Goal: Task Accomplishment & Management: Manage account settings

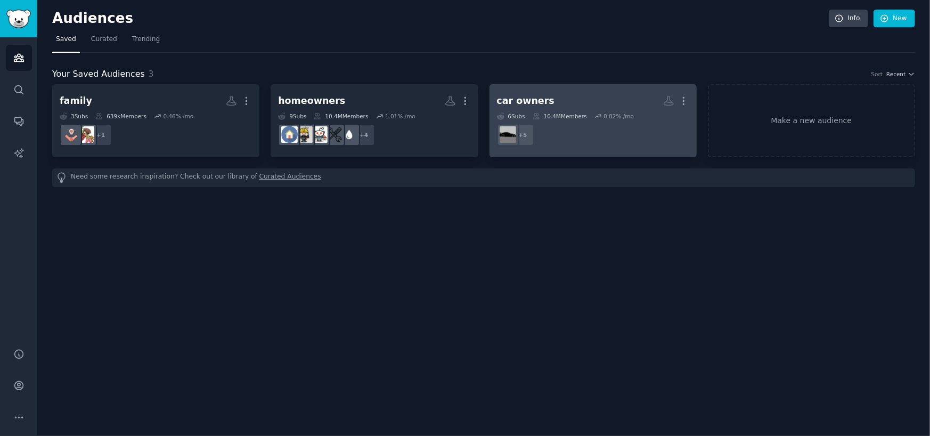
click at [562, 142] on dd "+ 5" at bounding box center [593, 135] width 192 height 30
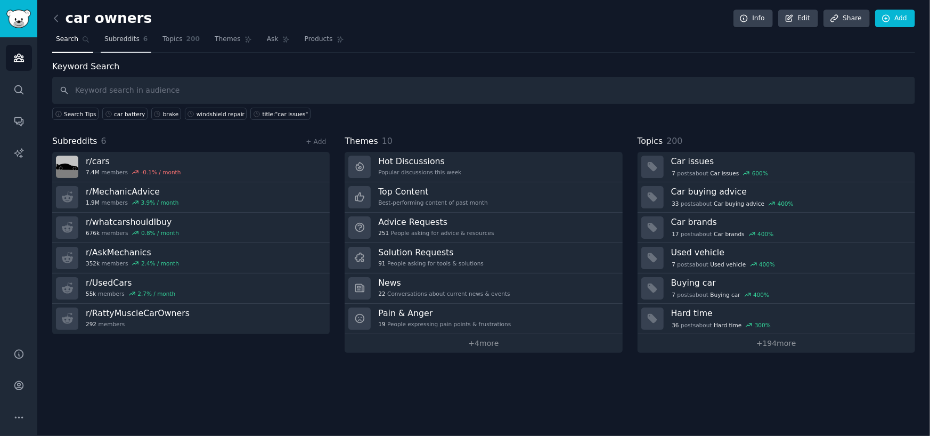
click at [116, 42] on span "Subreddits" at bounding box center [121, 40] width 35 height 10
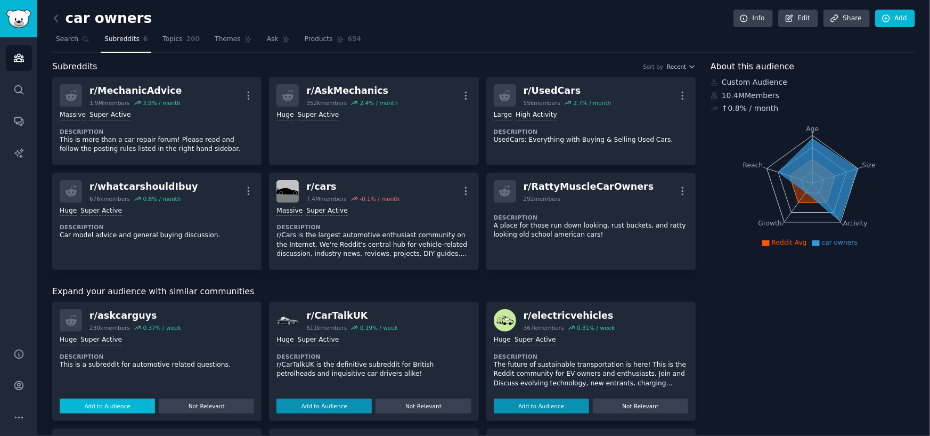
click at [124, 404] on button "Add to Audience" at bounding box center [107, 405] width 95 height 15
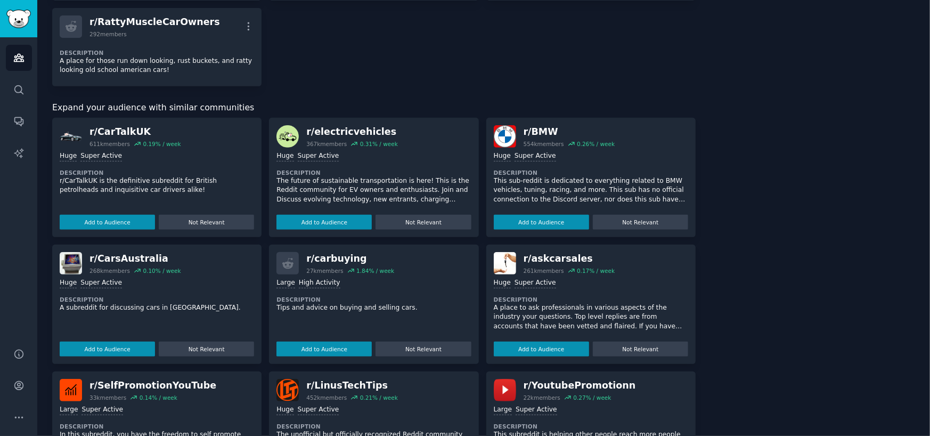
scroll to position [319, 0]
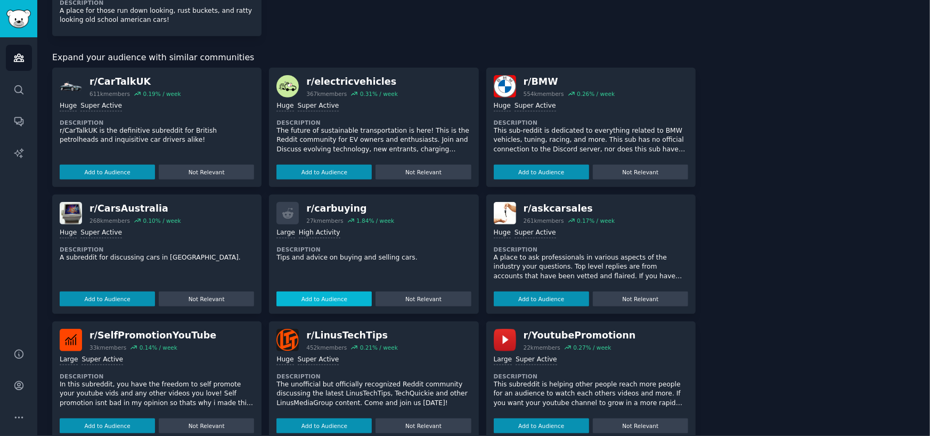
click at [310, 294] on button "Add to Audience" at bounding box center [323, 298] width 95 height 15
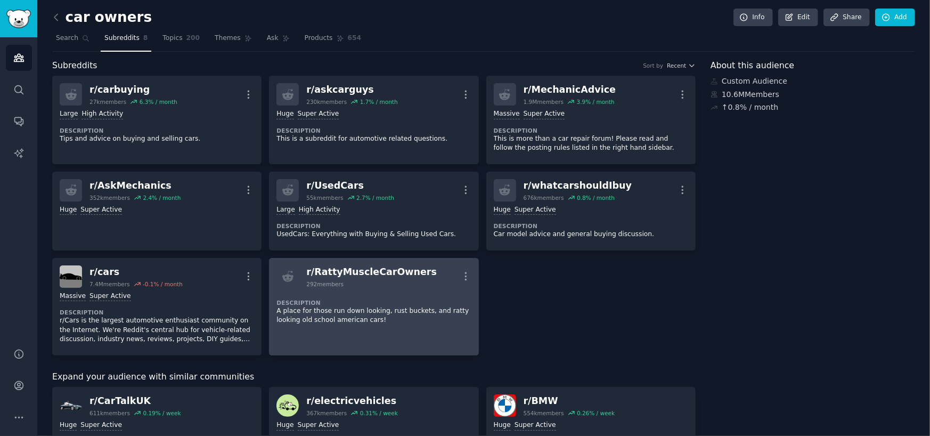
scroll to position [0, 0]
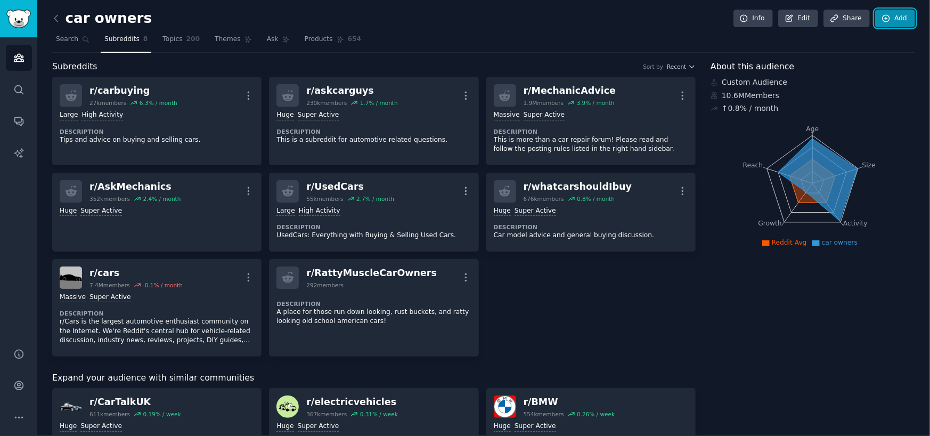
click at [894, 10] on link "Add" at bounding box center [895, 19] width 40 height 18
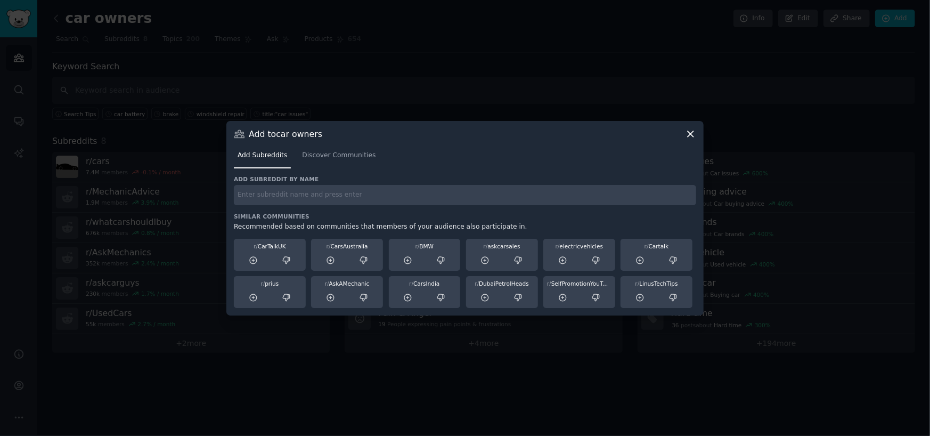
click at [467, 203] on input "text" at bounding box center [465, 195] width 462 height 21
paste input "r/Justrolledintotheshop/"
type input "r/Justrolledintotheshop"
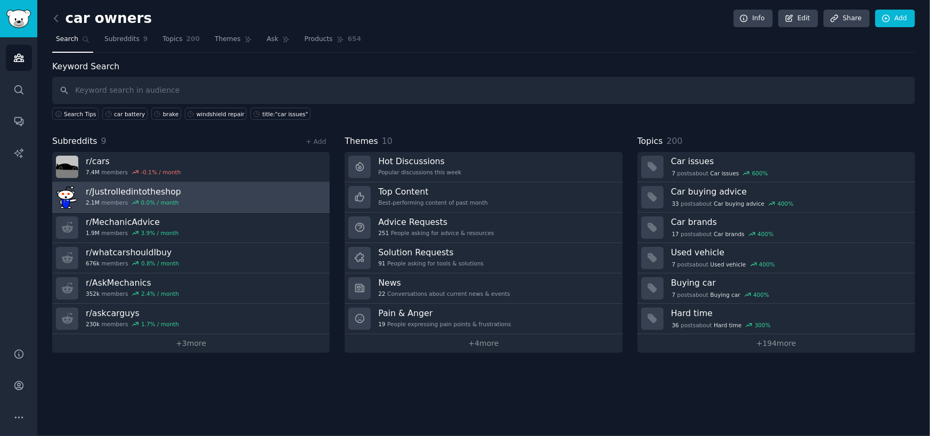
click at [152, 189] on h3 "r/ Justrolledintotheshop" at bounding box center [133, 191] width 95 height 11
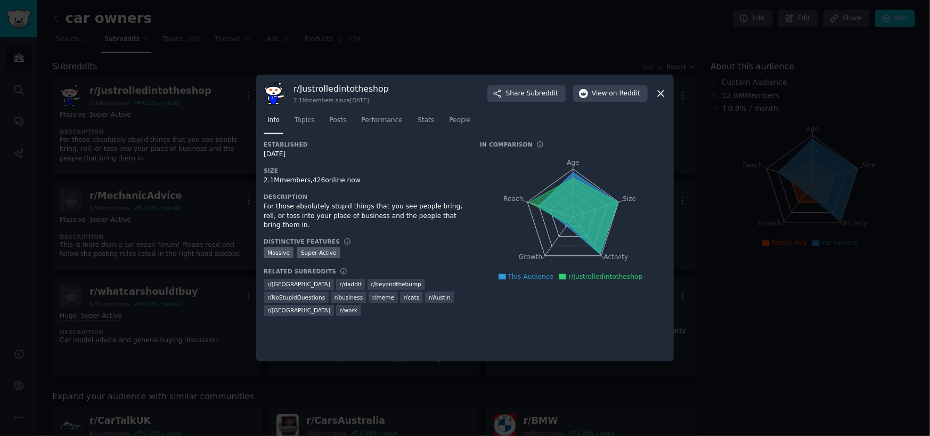
click at [655, 89] on icon at bounding box center [660, 93] width 11 height 11
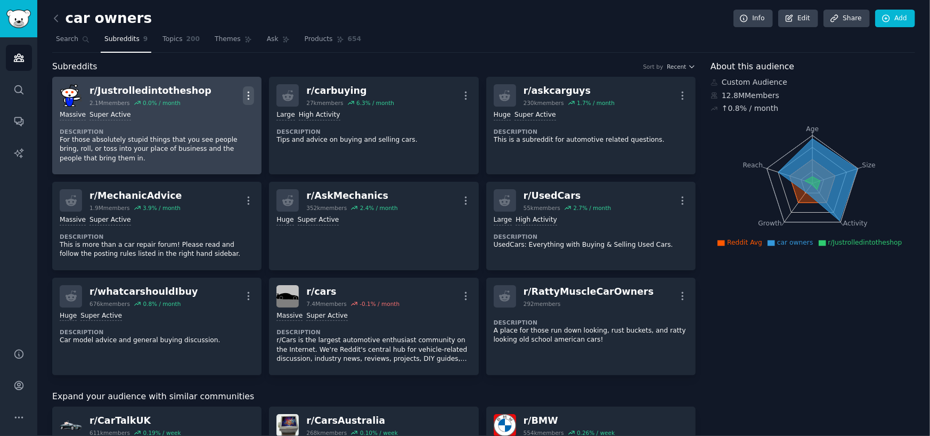
click at [249, 96] on icon "button" at bounding box center [248, 95] width 11 height 11
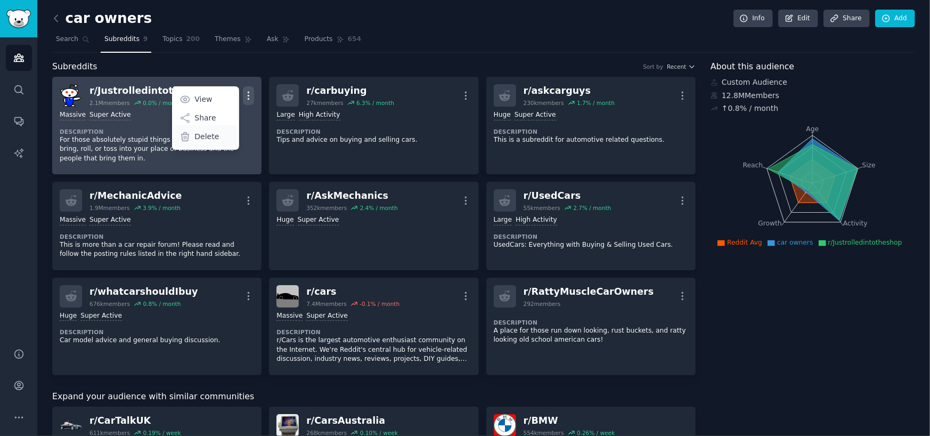
click at [215, 141] on p "Delete" at bounding box center [206, 136] width 24 height 11
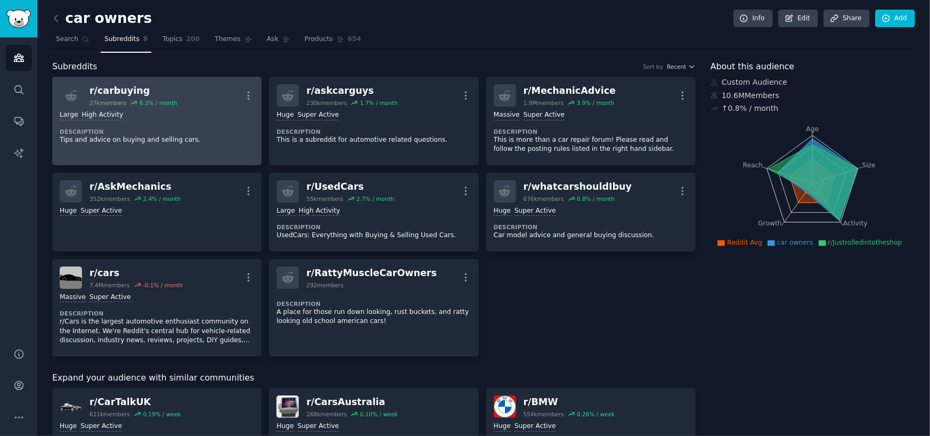
click at [210, 135] on p "Tips and advice on buying and selling cars." at bounding box center [157, 140] width 194 height 10
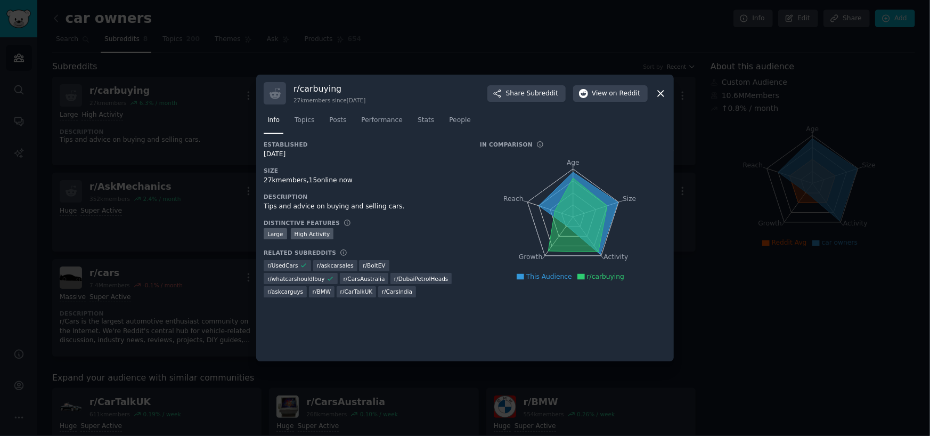
click at [660, 93] on icon at bounding box center [661, 94] width 6 height 6
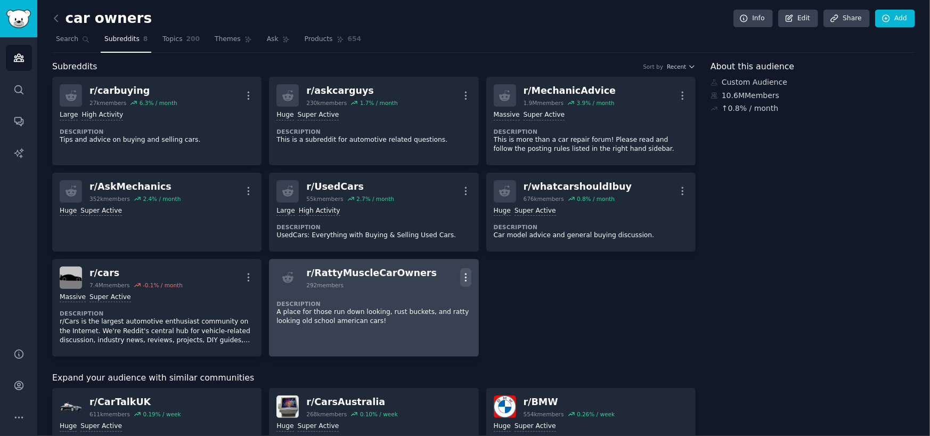
click at [465, 276] on icon "button" at bounding box center [465, 277] width 1 height 7
click at [433, 301] on div "Delete" at bounding box center [422, 300] width 63 height 22
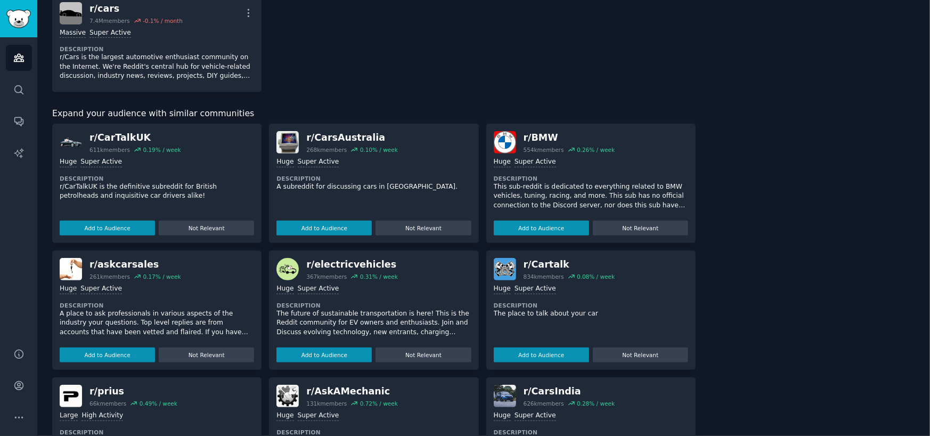
scroll to position [266, 0]
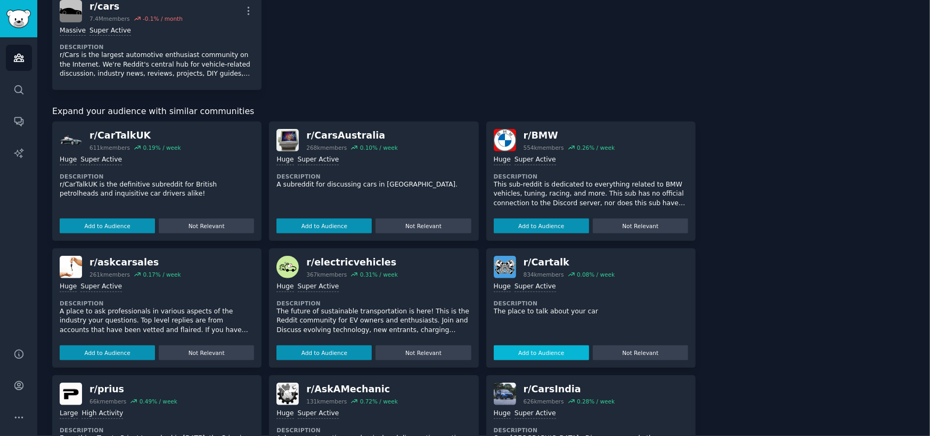
click at [510, 351] on button "Add to Audience" at bounding box center [541, 352] width 95 height 15
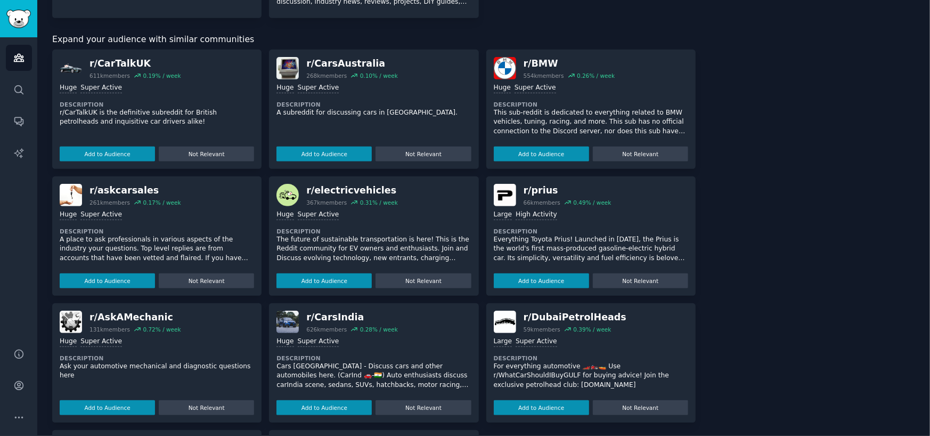
scroll to position [373, 0]
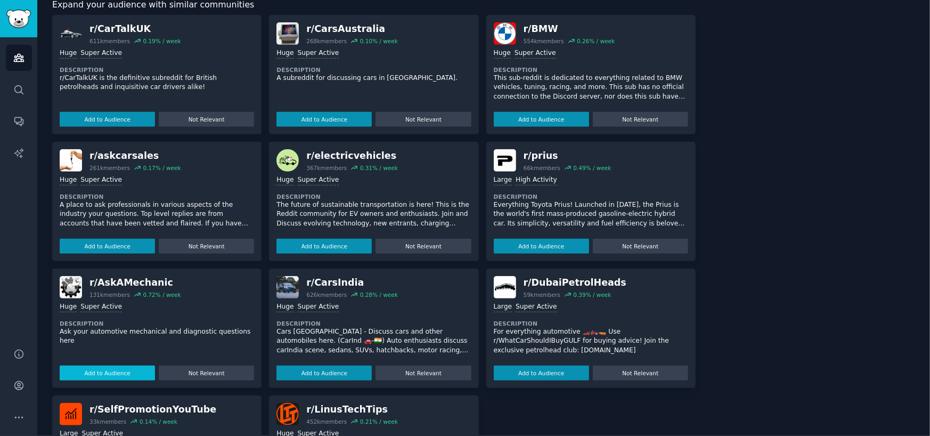
click at [99, 371] on button "Add to Audience" at bounding box center [107, 372] width 95 height 15
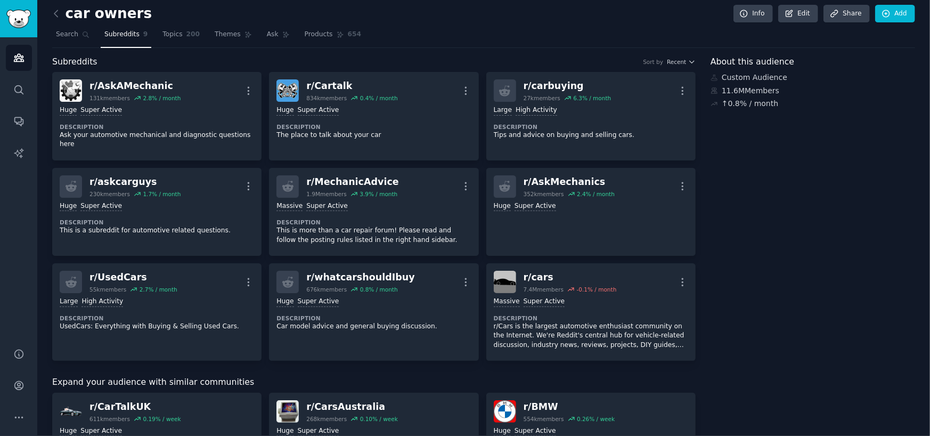
scroll to position [0, 0]
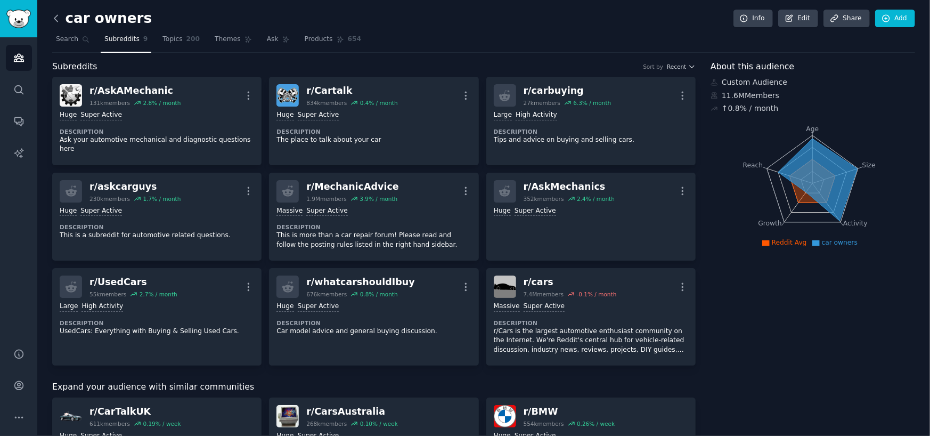
click at [57, 21] on icon at bounding box center [55, 18] width 3 height 6
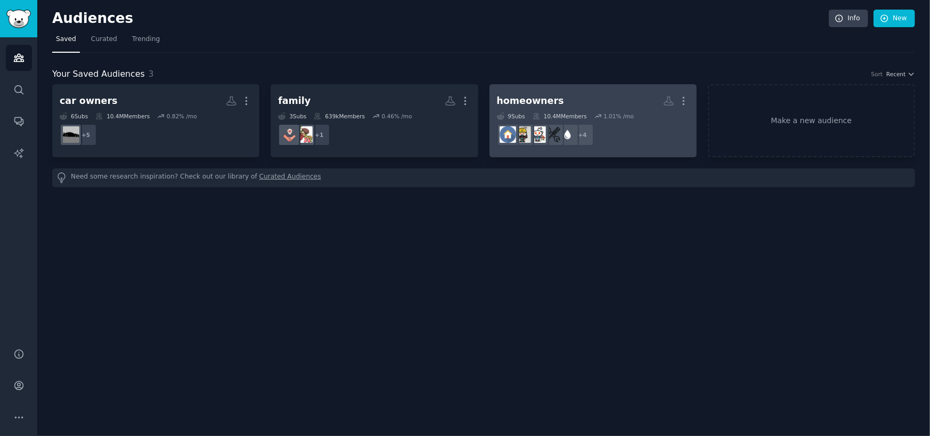
click at [528, 105] on div "homeowners" at bounding box center [530, 100] width 67 height 13
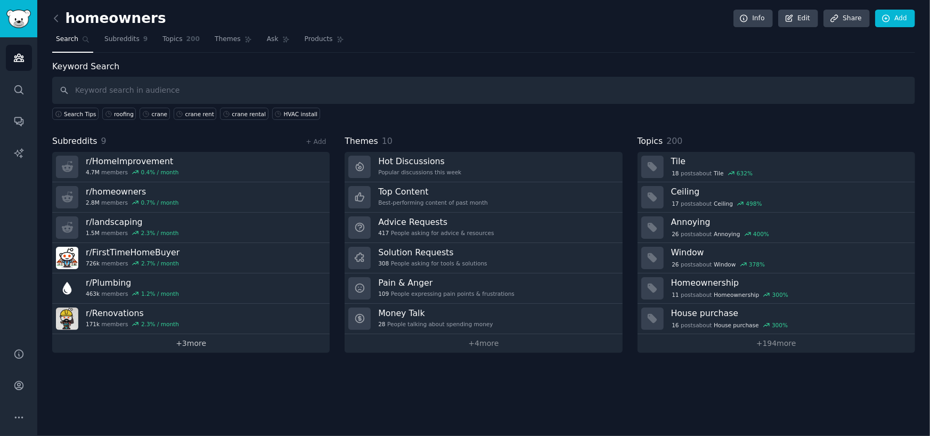
click at [197, 342] on link "+ 3 more" at bounding box center [190, 343] width 277 height 19
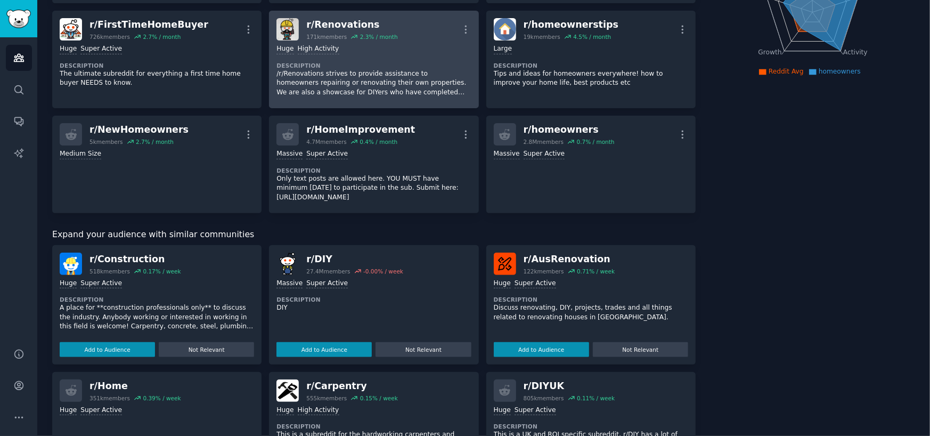
scroll to position [213, 0]
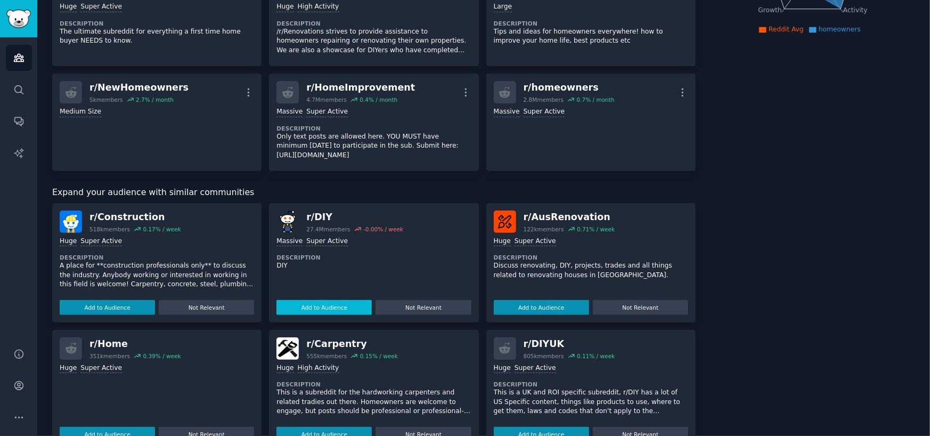
click at [297, 306] on button "Add to Audience" at bounding box center [323, 307] width 95 height 15
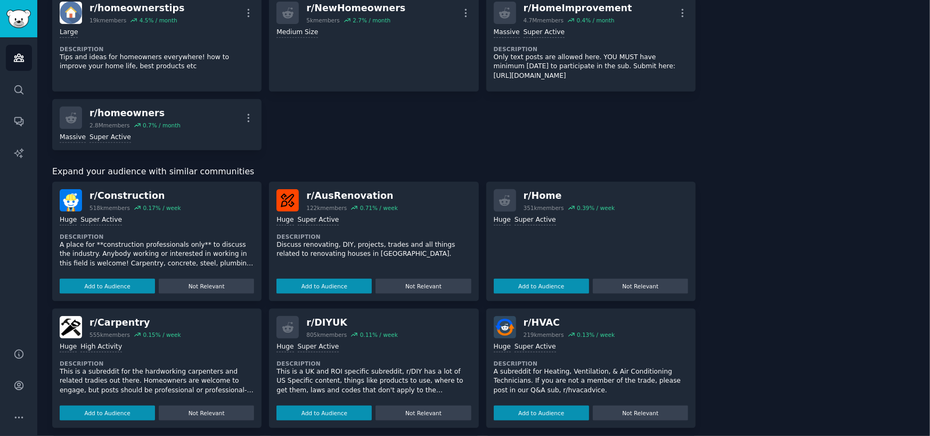
scroll to position [373, 0]
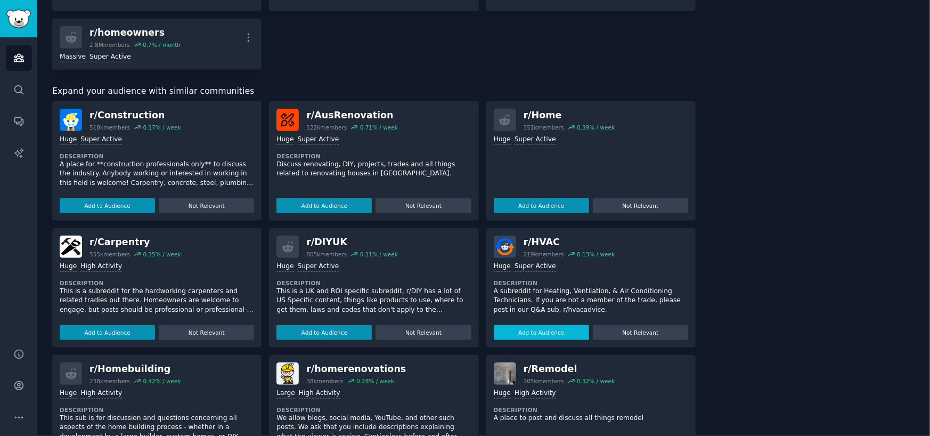
click at [524, 326] on button "Add to Audience" at bounding box center [541, 332] width 95 height 15
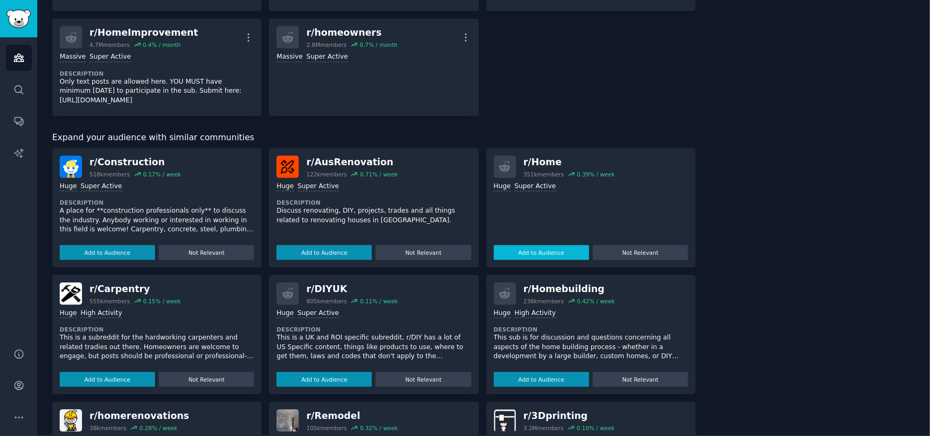
click at [516, 249] on button "Add to Audience" at bounding box center [541, 252] width 95 height 15
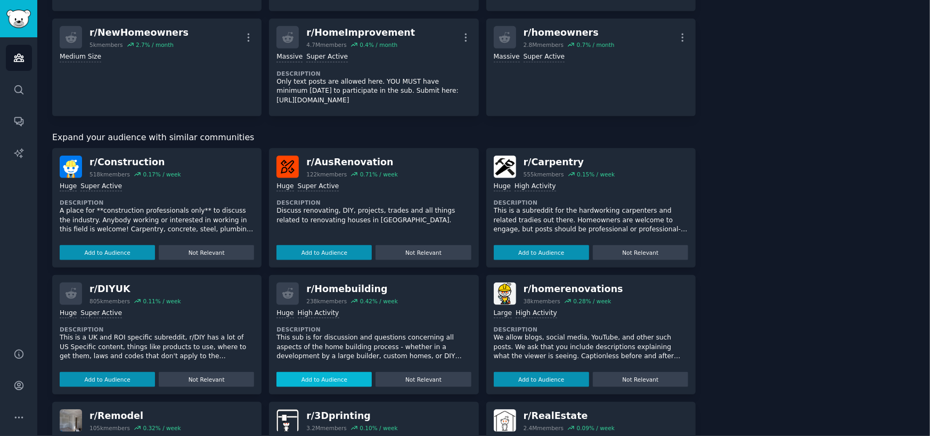
click at [308, 375] on button "Add to Audience" at bounding box center [323, 379] width 95 height 15
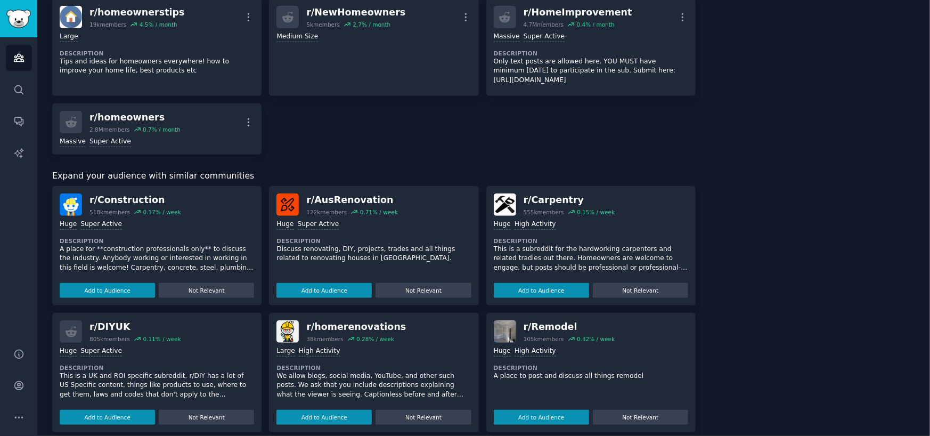
scroll to position [479, 0]
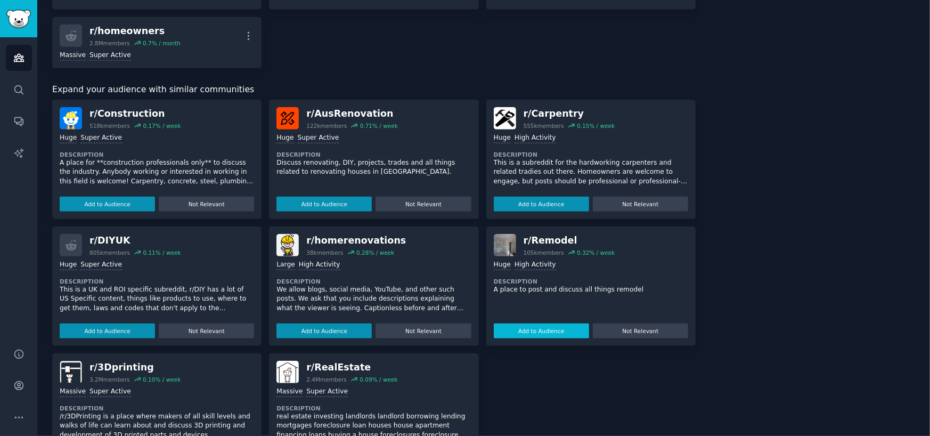
click at [518, 332] on button "Add to Audience" at bounding box center [541, 330] width 95 height 15
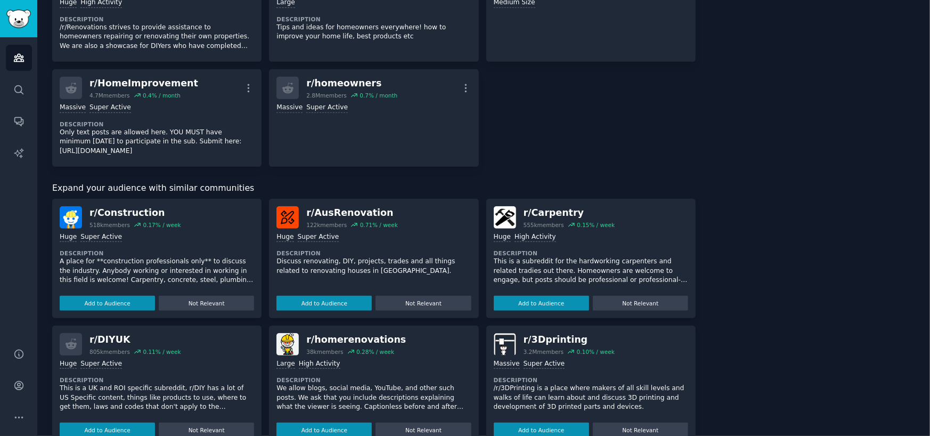
scroll to position [426, 0]
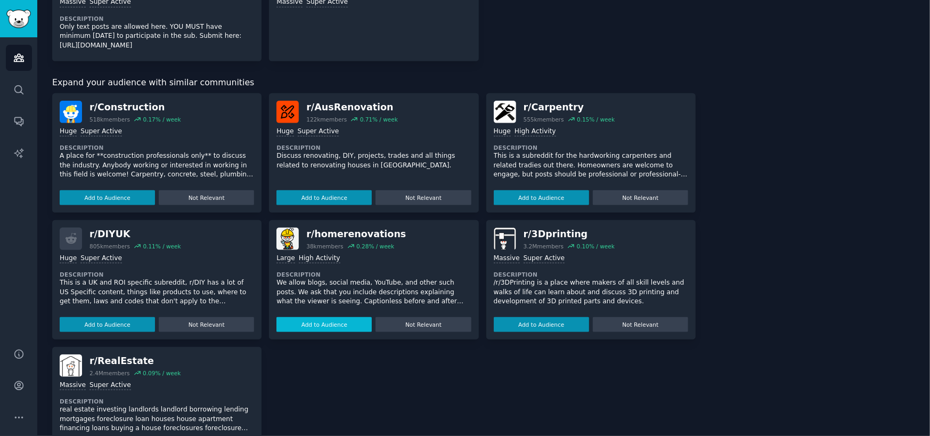
click at [332, 322] on button "Add to Audience" at bounding box center [323, 324] width 95 height 15
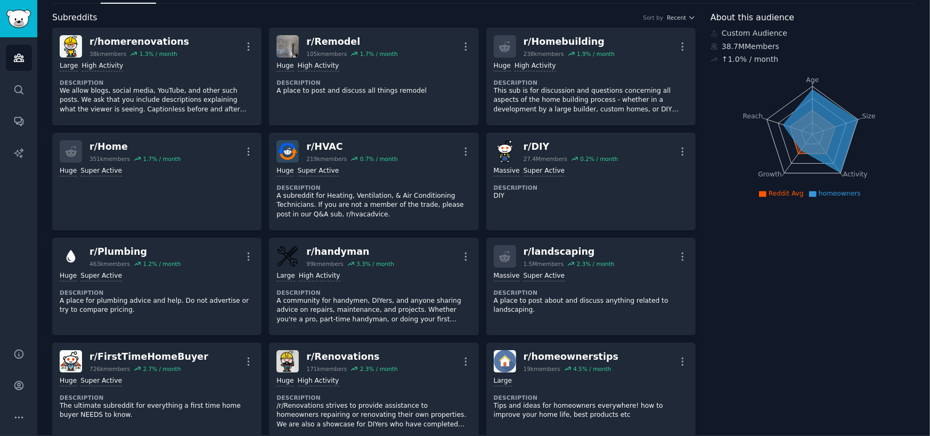
scroll to position [0, 0]
